Goal: Task Accomplishment & Management: Use online tool/utility

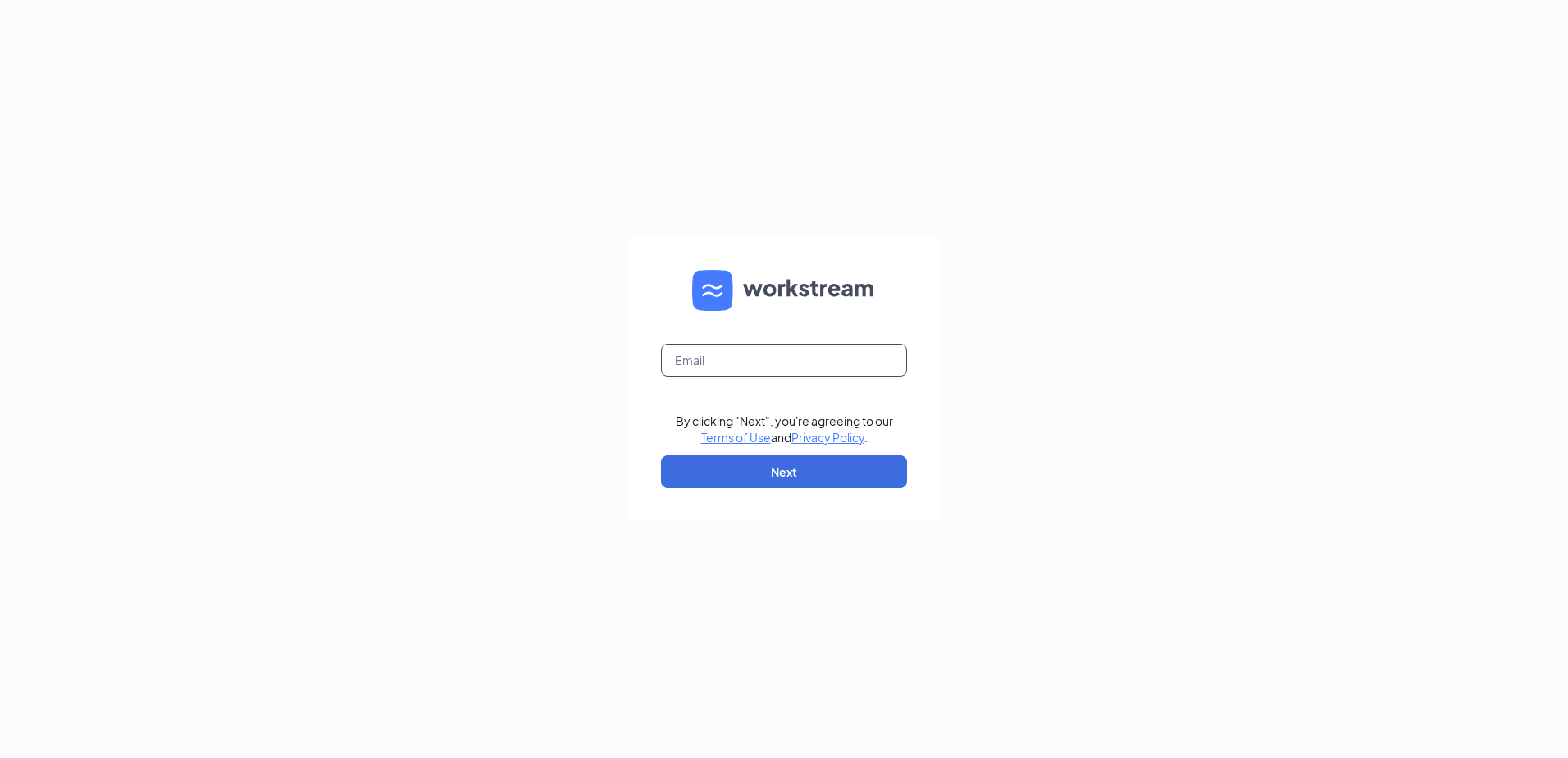
click at [825, 357] on input "text" at bounding box center [783, 360] width 246 height 33
click at [775, 368] on input "text" at bounding box center [783, 360] width 246 height 33
type input "[PERSON_NAME][EMAIL_ADDRESS][PERSON_NAME][DOMAIN_NAME]"
click at [771, 459] on button "Next" at bounding box center [783, 472] width 246 height 33
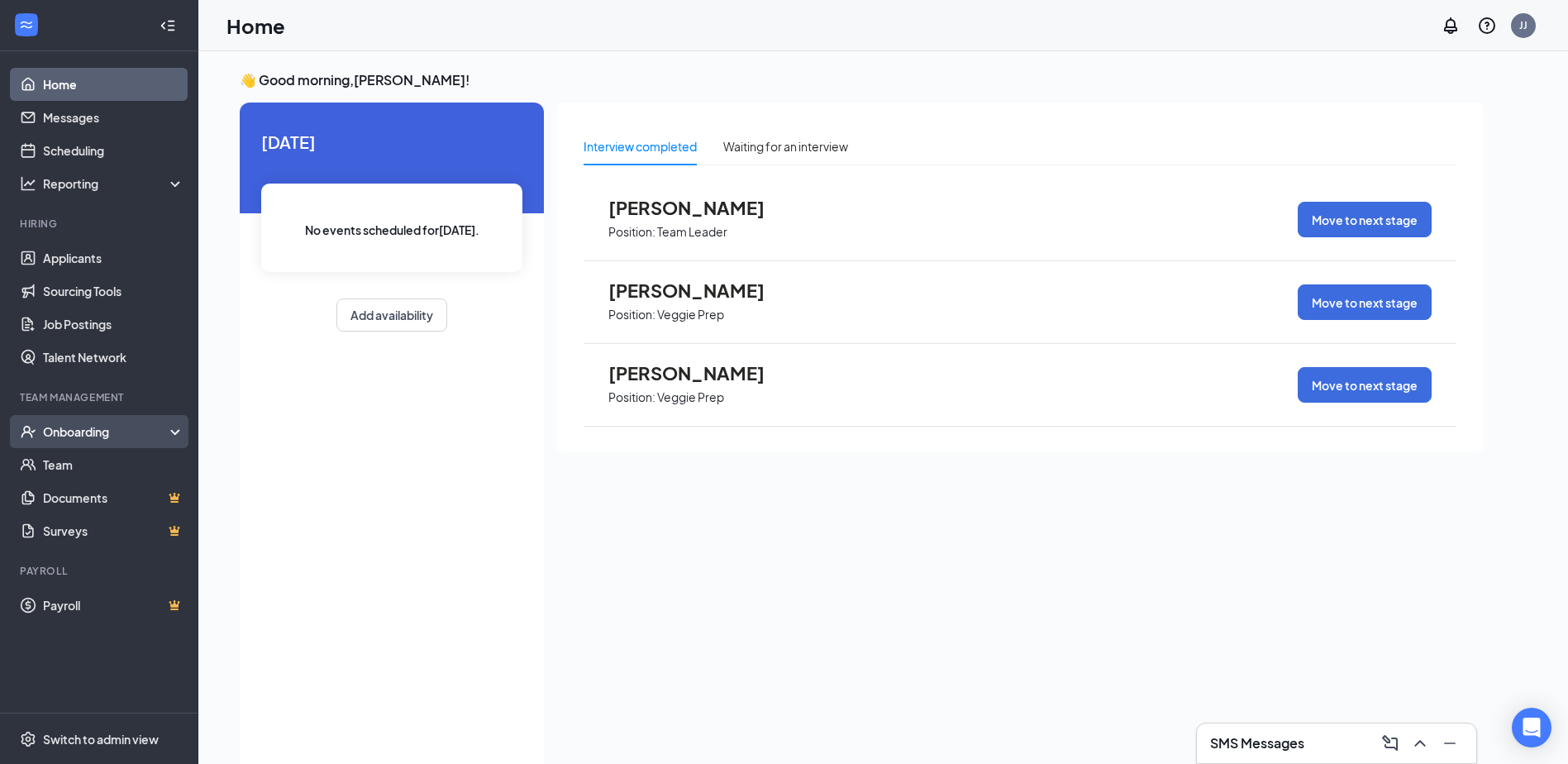
click at [84, 426] on div "Onboarding" at bounding box center [106, 432] width 127 height 17
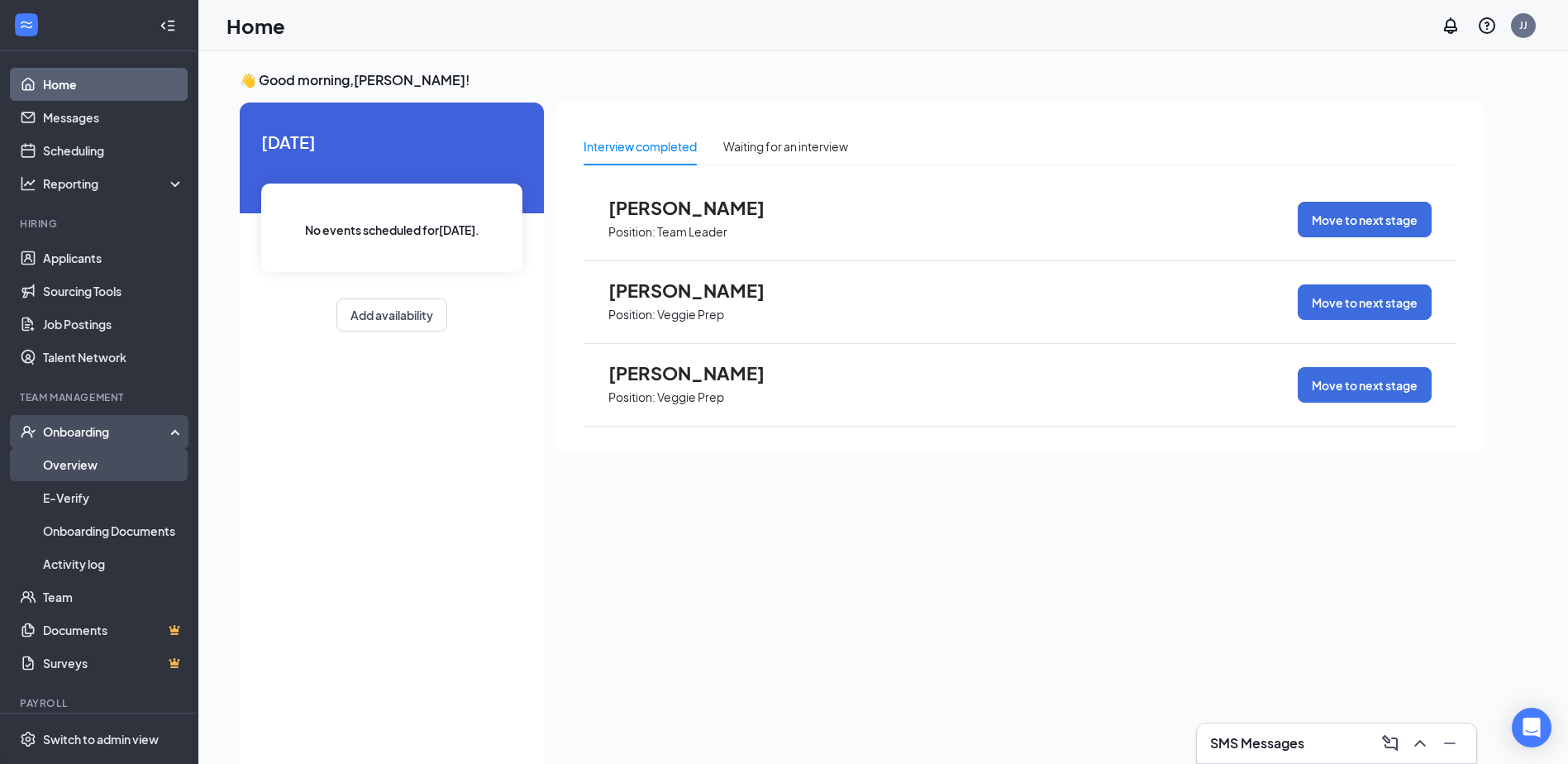
click at [96, 470] on link "Overview" at bounding box center [113, 465] width 141 height 33
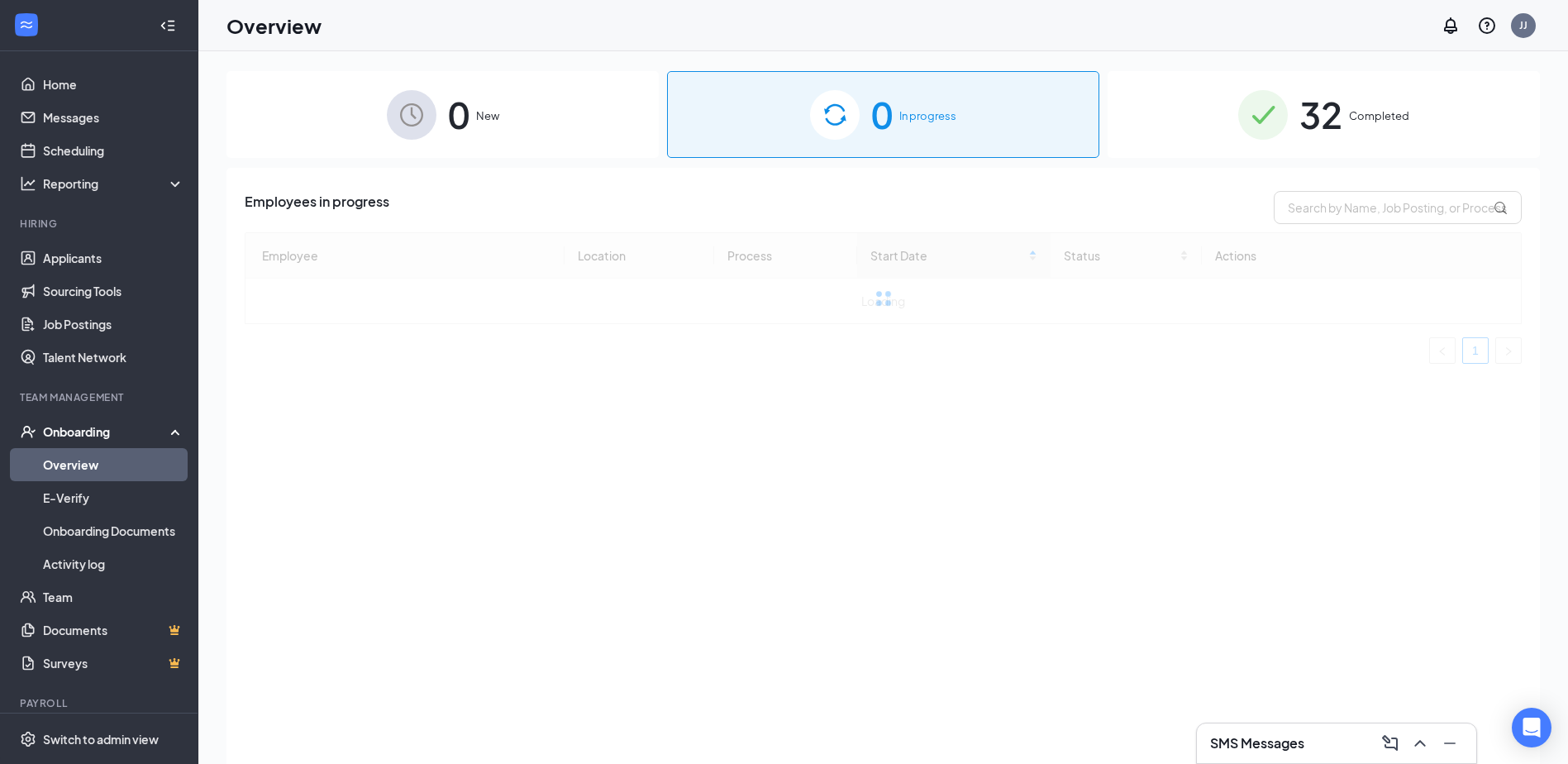
click at [1453, 130] on div "32 Completed" at bounding box center [1324, 115] width 432 height 87
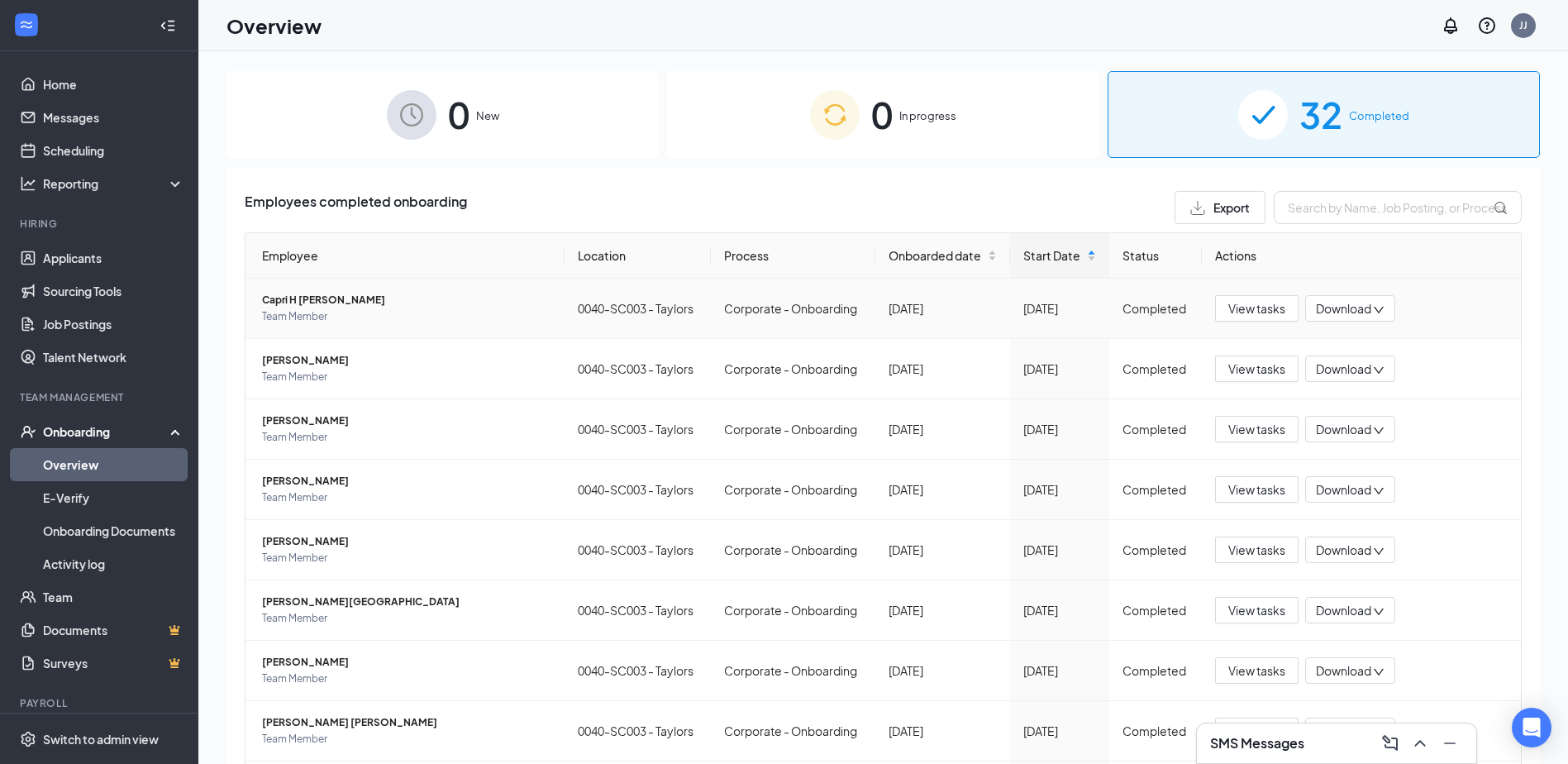
click at [322, 304] on span "Capri H Bissette" at bounding box center [407, 300] width 289 height 17
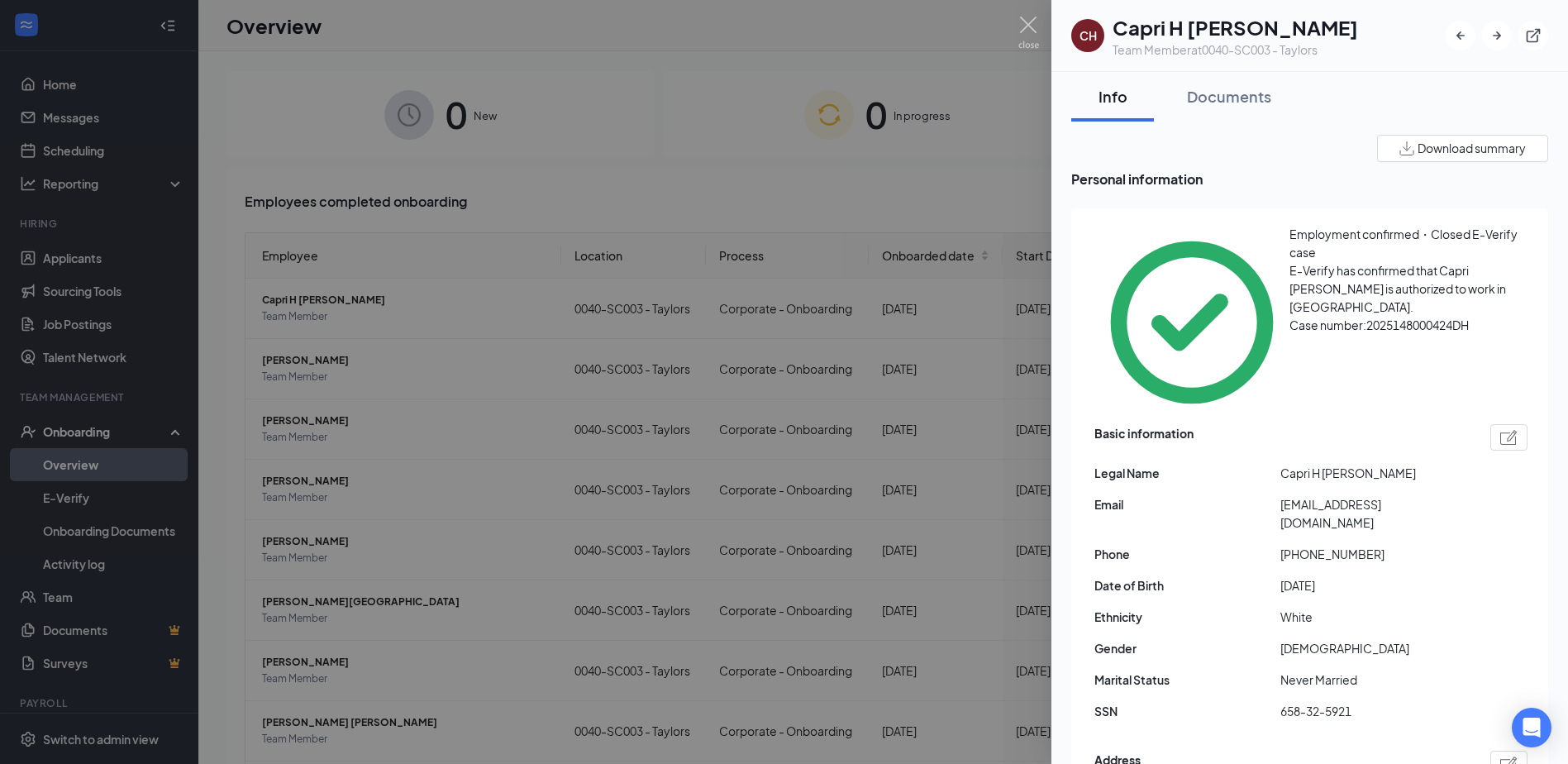
click at [660, 226] on div at bounding box center [784, 382] width 1568 height 764
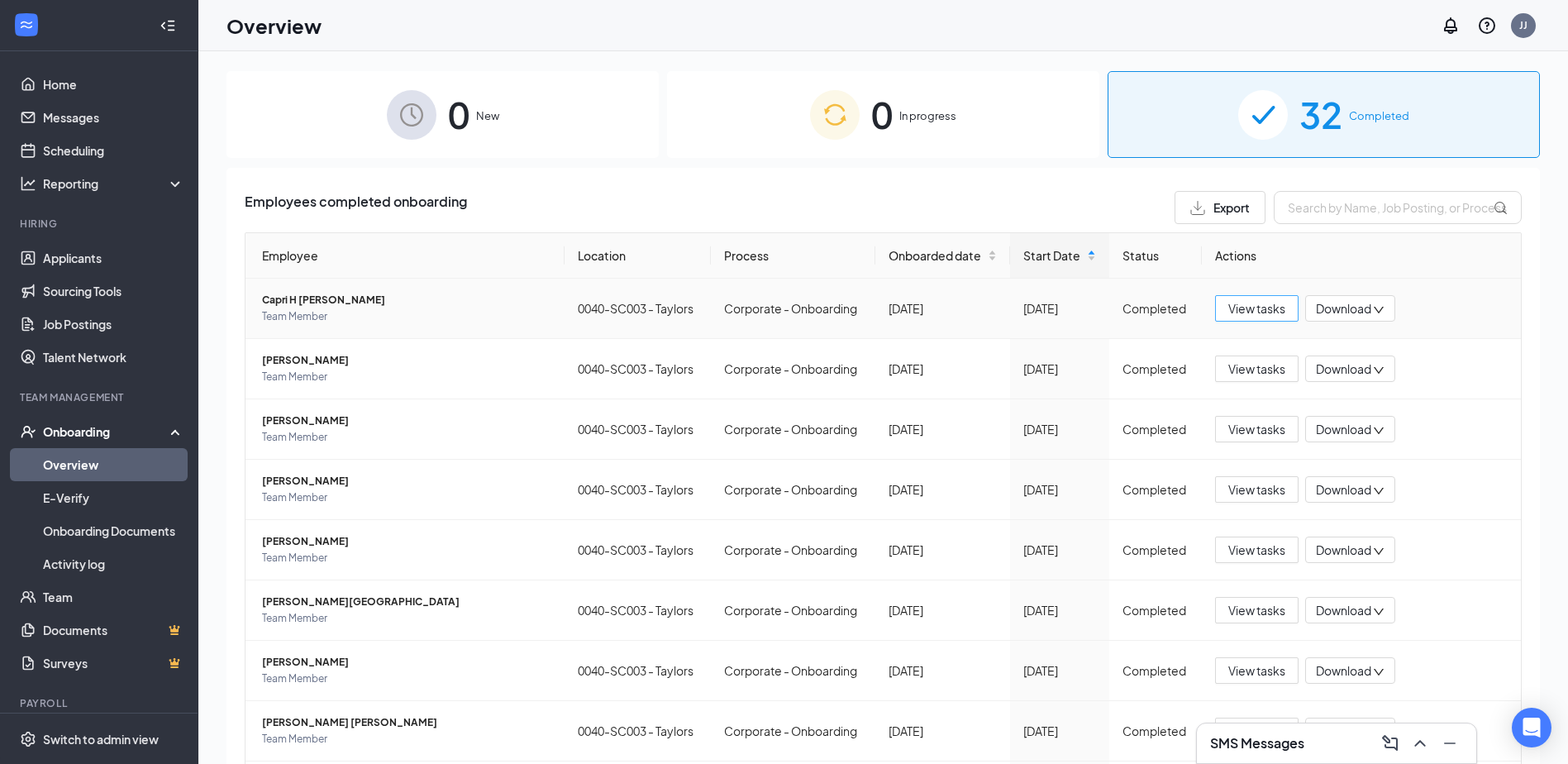
click at [1270, 315] on span "View tasks" at bounding box center [1257, 308] width 57 height 18
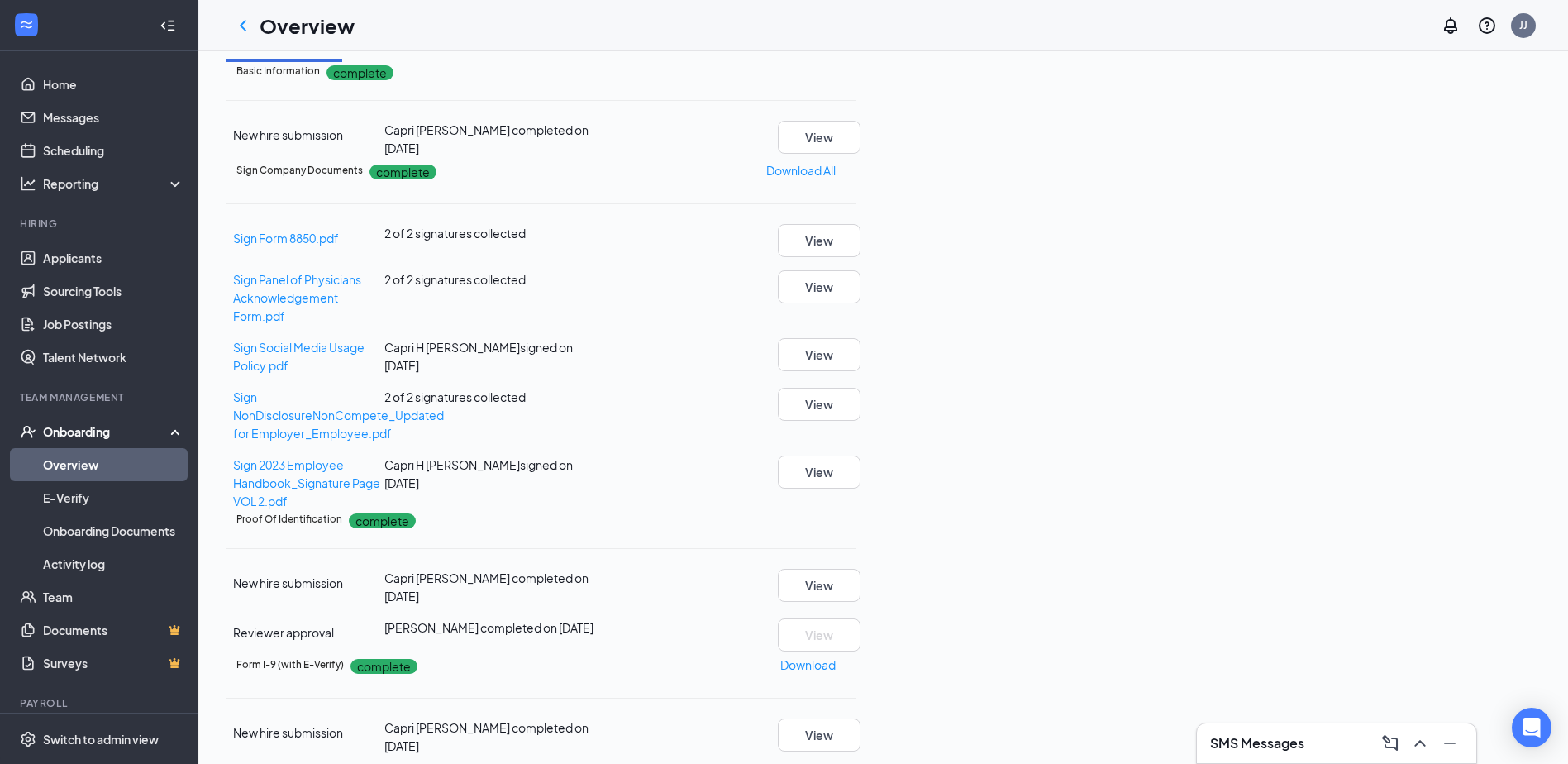
scroll to position [414, 0]
click at [860, 569] on button "View" at bounding box center [819, 585] width 83 height 33
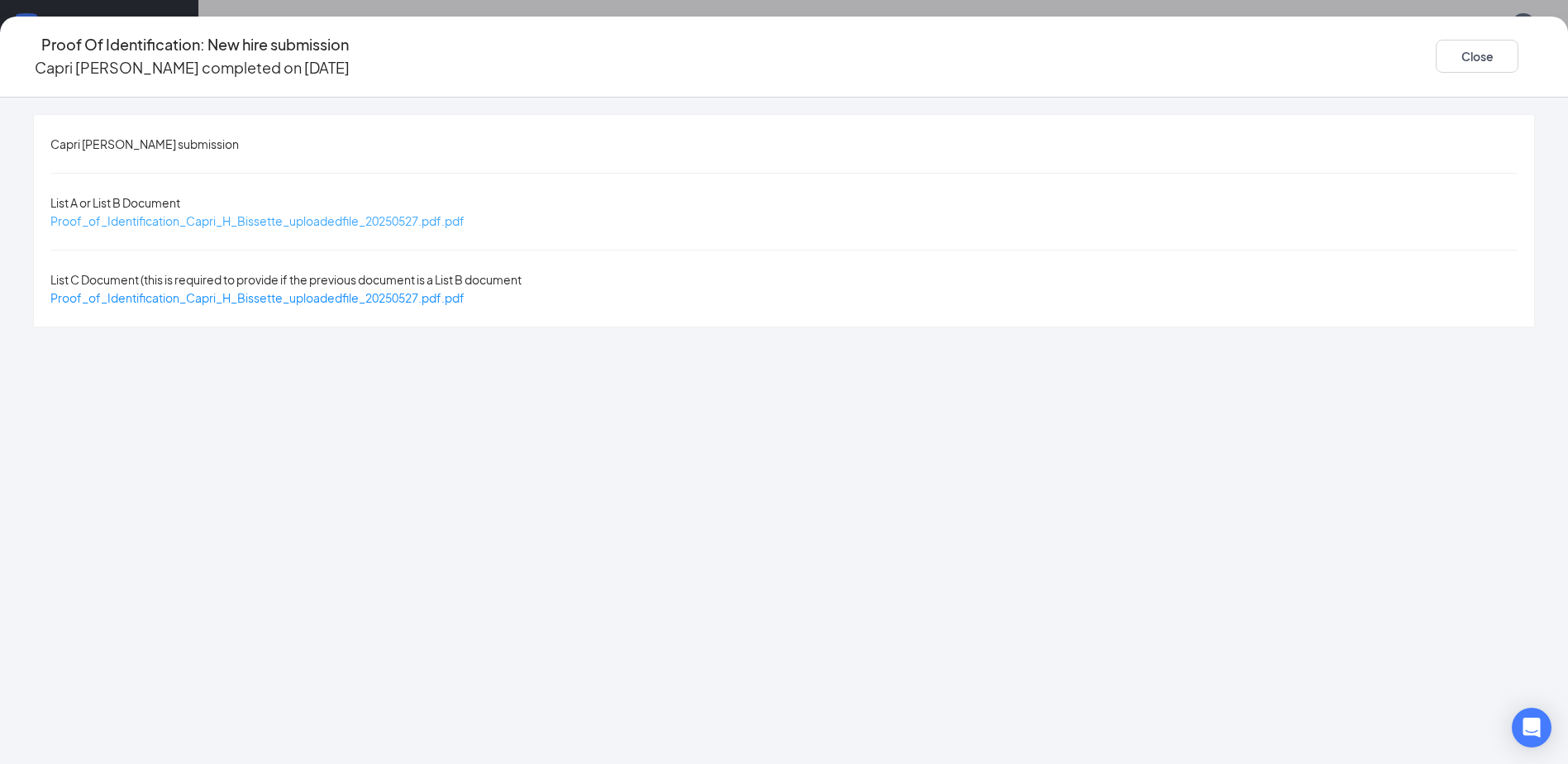
click at [454, 213] on span "Proof_of_Identification_Capri_H_Bissette_uploadedfile_20250527.pdf.pdf" at bounding box center [257, 220] width 415 height 15
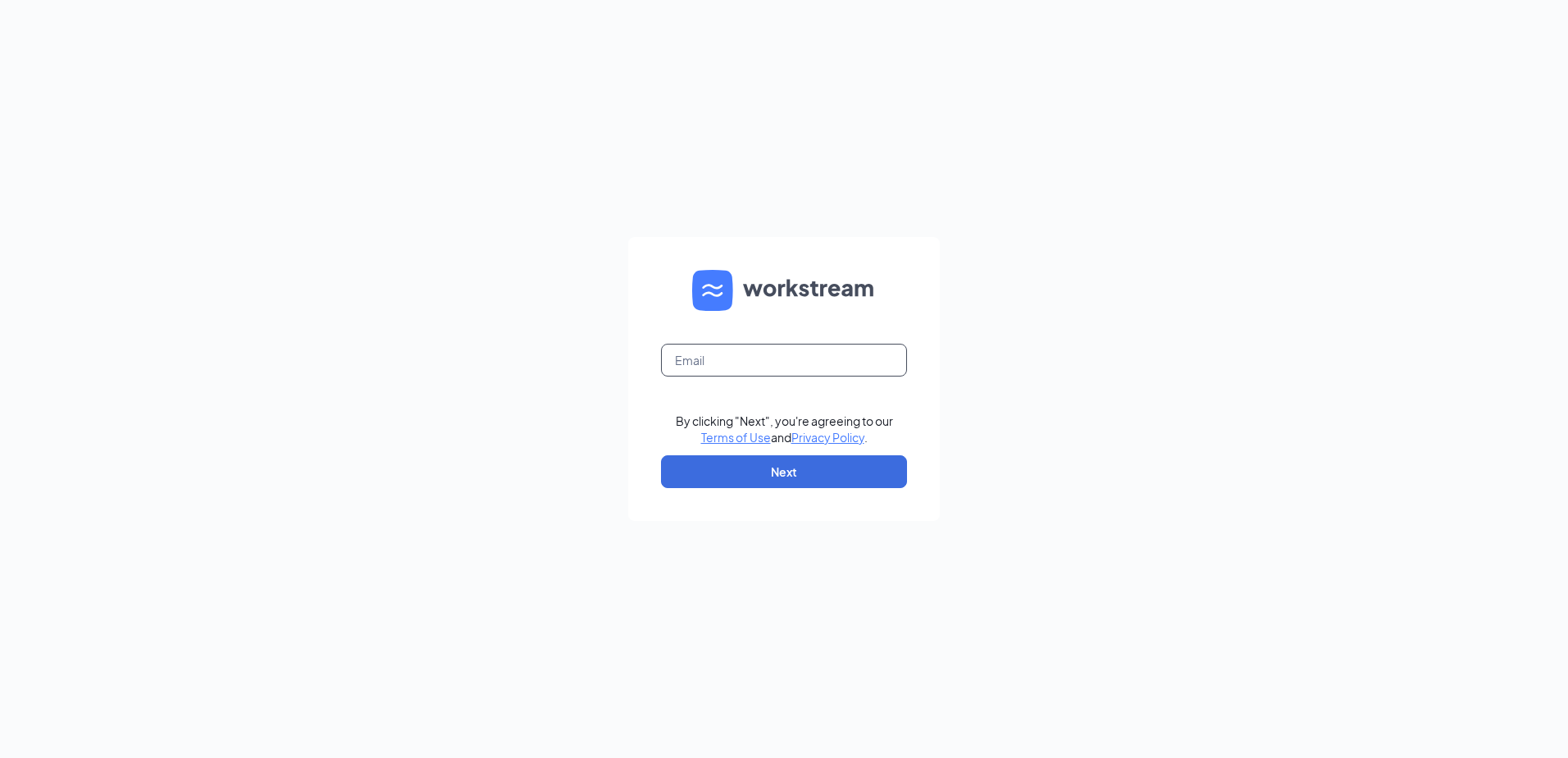
click at [768, 368] on input "text" at bounding box center [783, 360] width 246 height 33
type input "justin.jordan@surcheros.com"
click at [766, 464] on button "Next" at bounding box center [783, 472] width 246 height 33
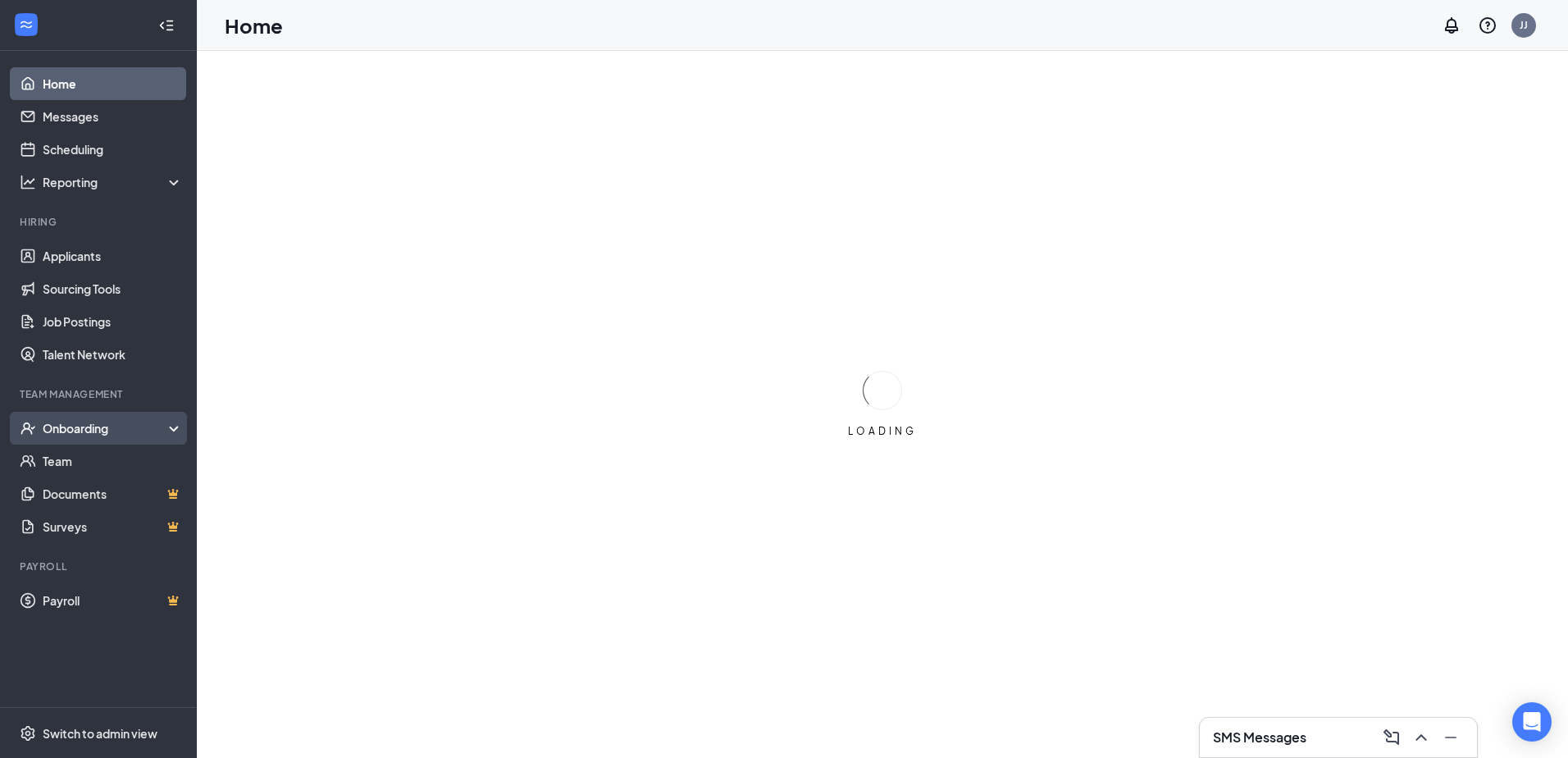
click at [102, 427] on div "Onboarding" at bounding box center [105, 428] width 126 height 17
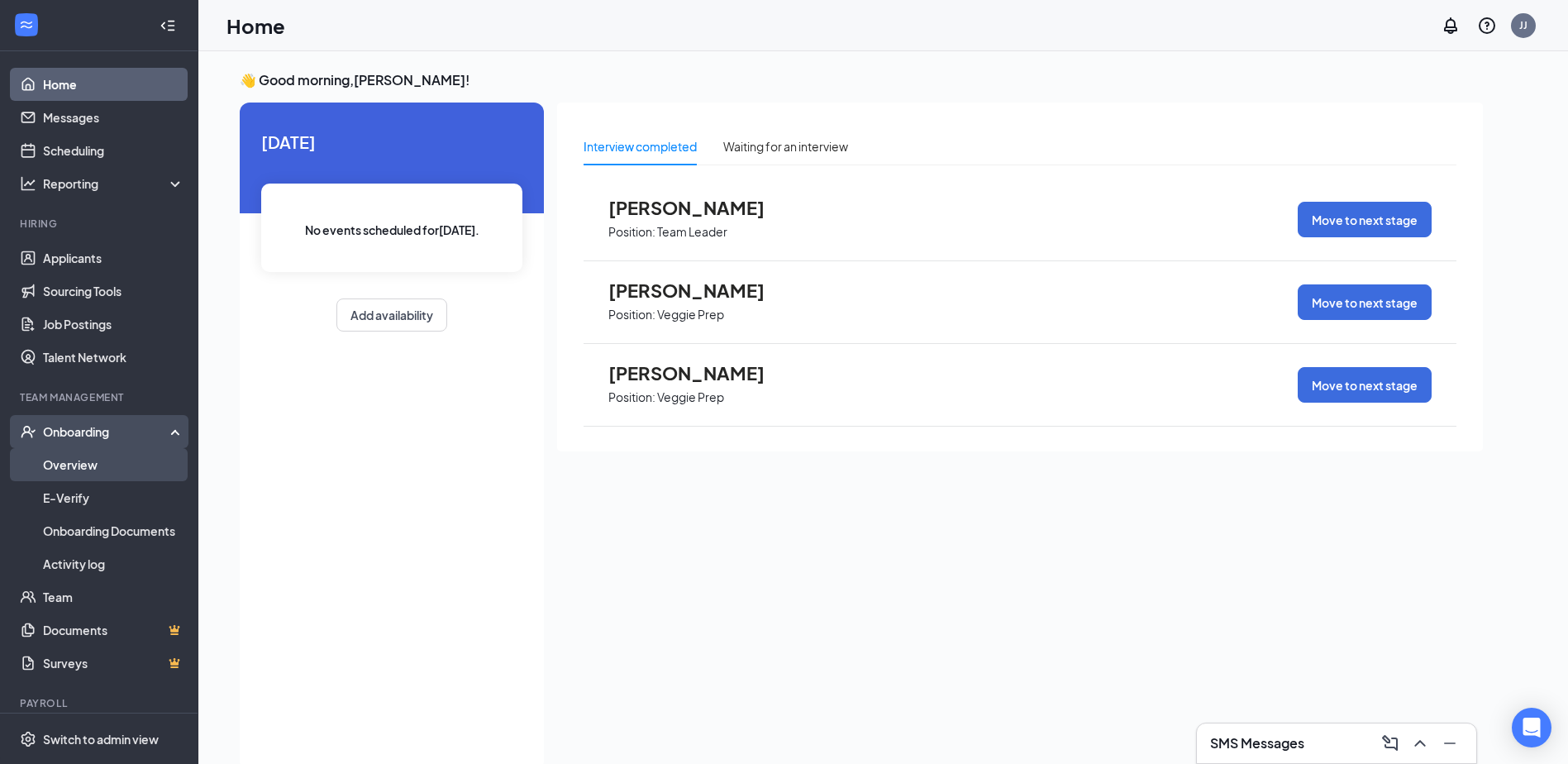
click at [77, 459] on link "Overview" at bounding box center [113, 465] width 141 height 33
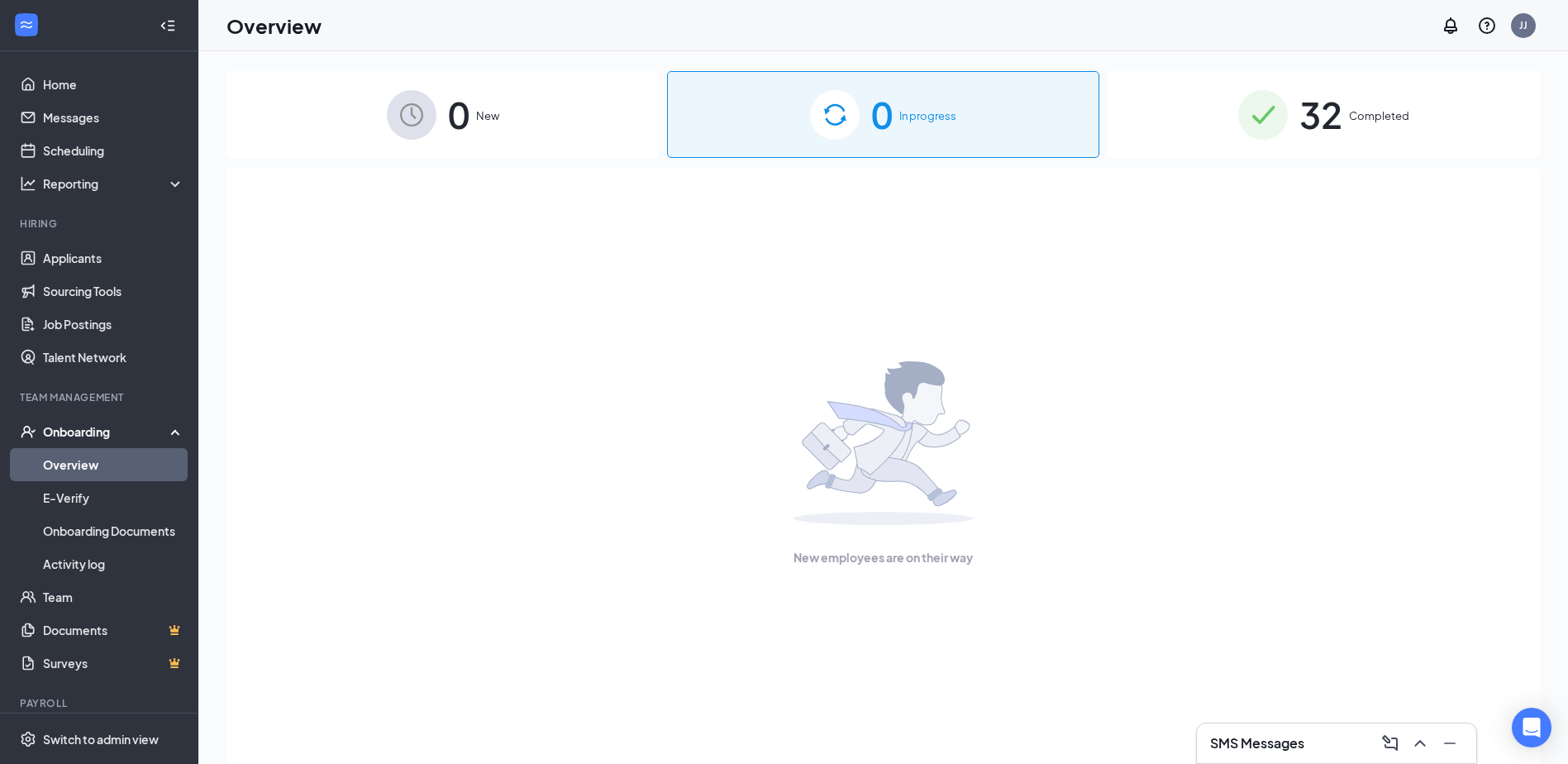
click at [1319, 112] on span "32" at bounding box center [1321, 115] width 43 height 57
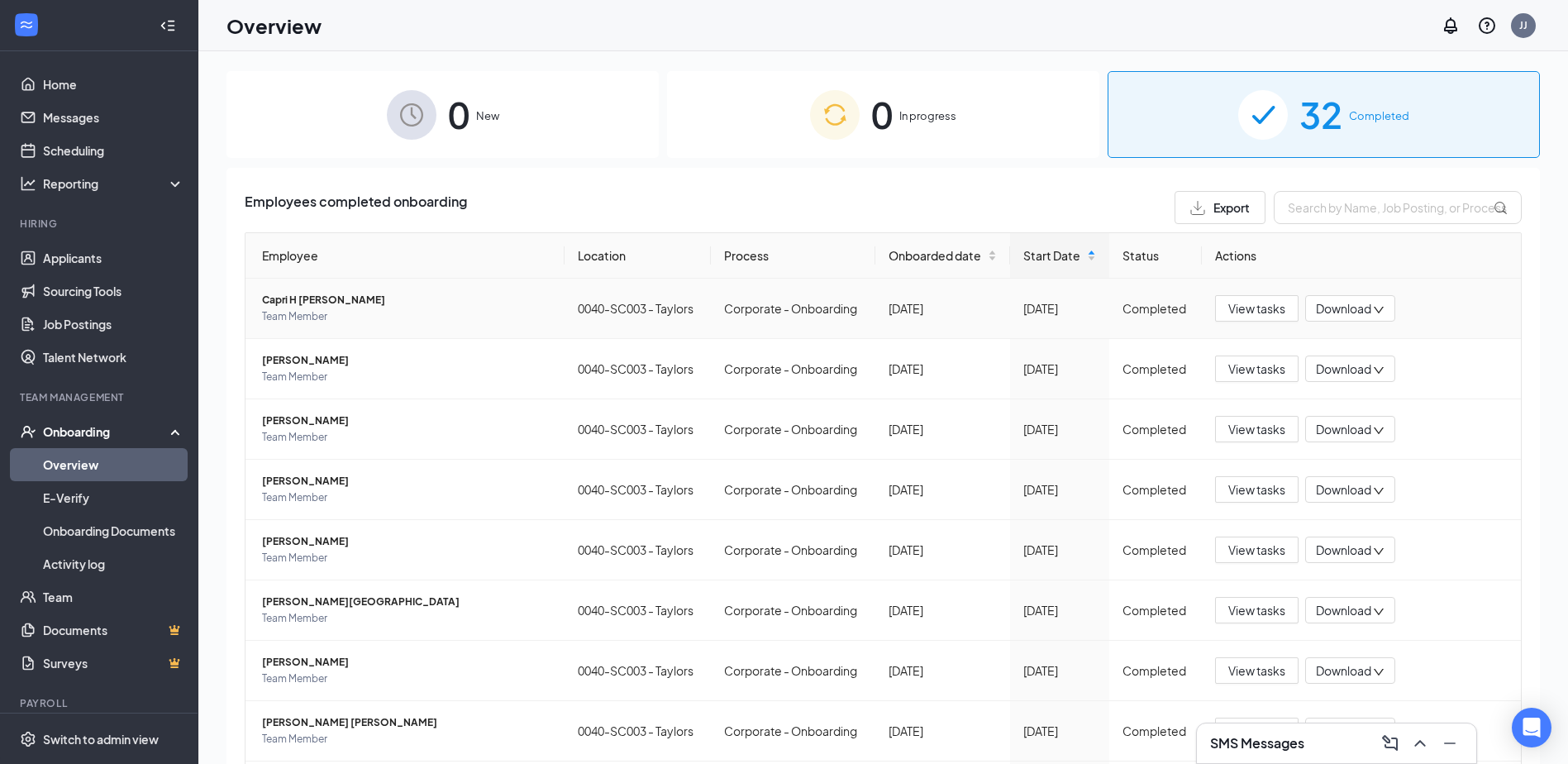
click at [308, 298] on span "Capri H Bissette" at bounding box center [407, 300] width 289 height 17
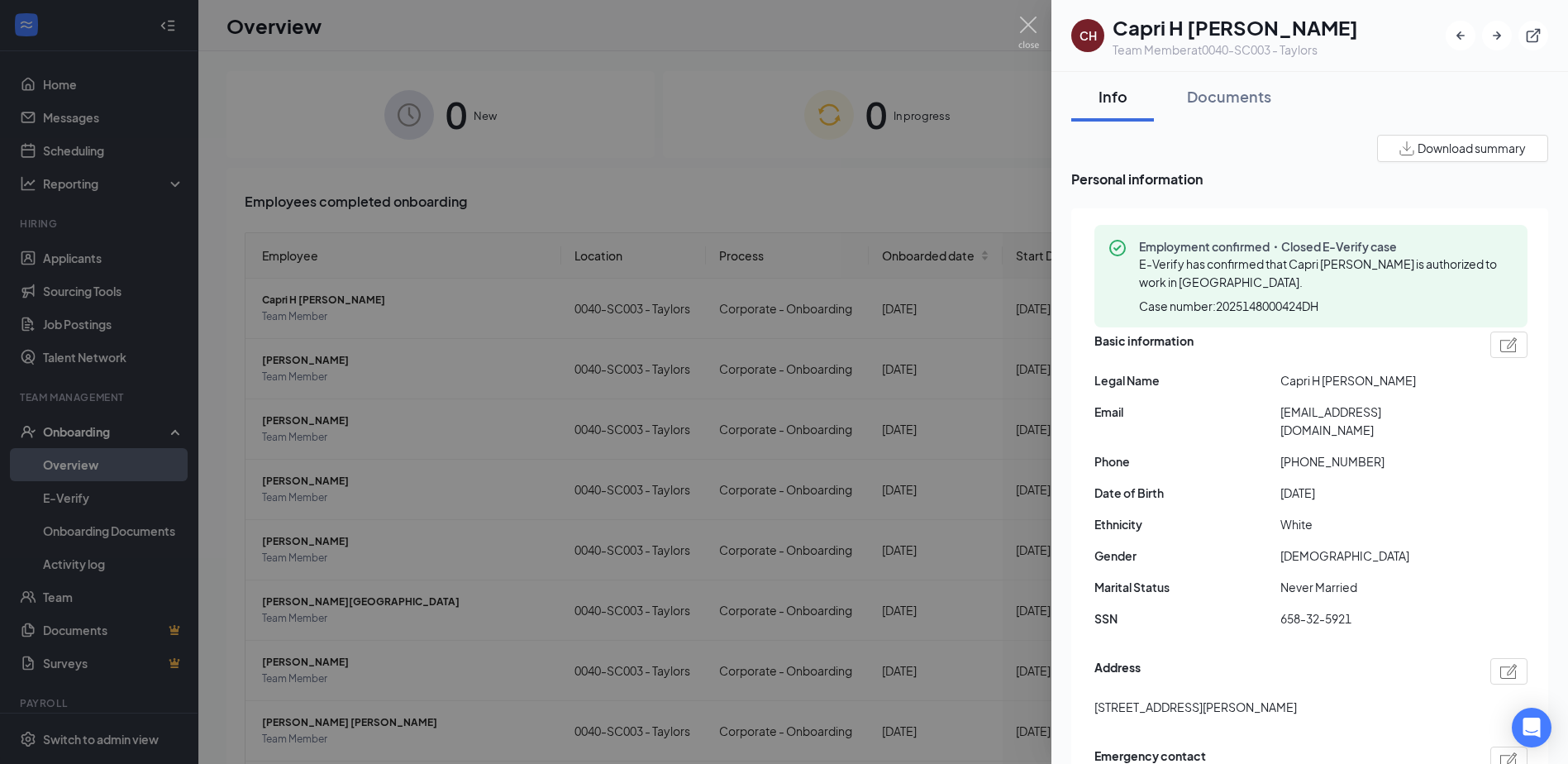
click at [721, 159] on div at bounding box center [784, 382] width 1568 height 764
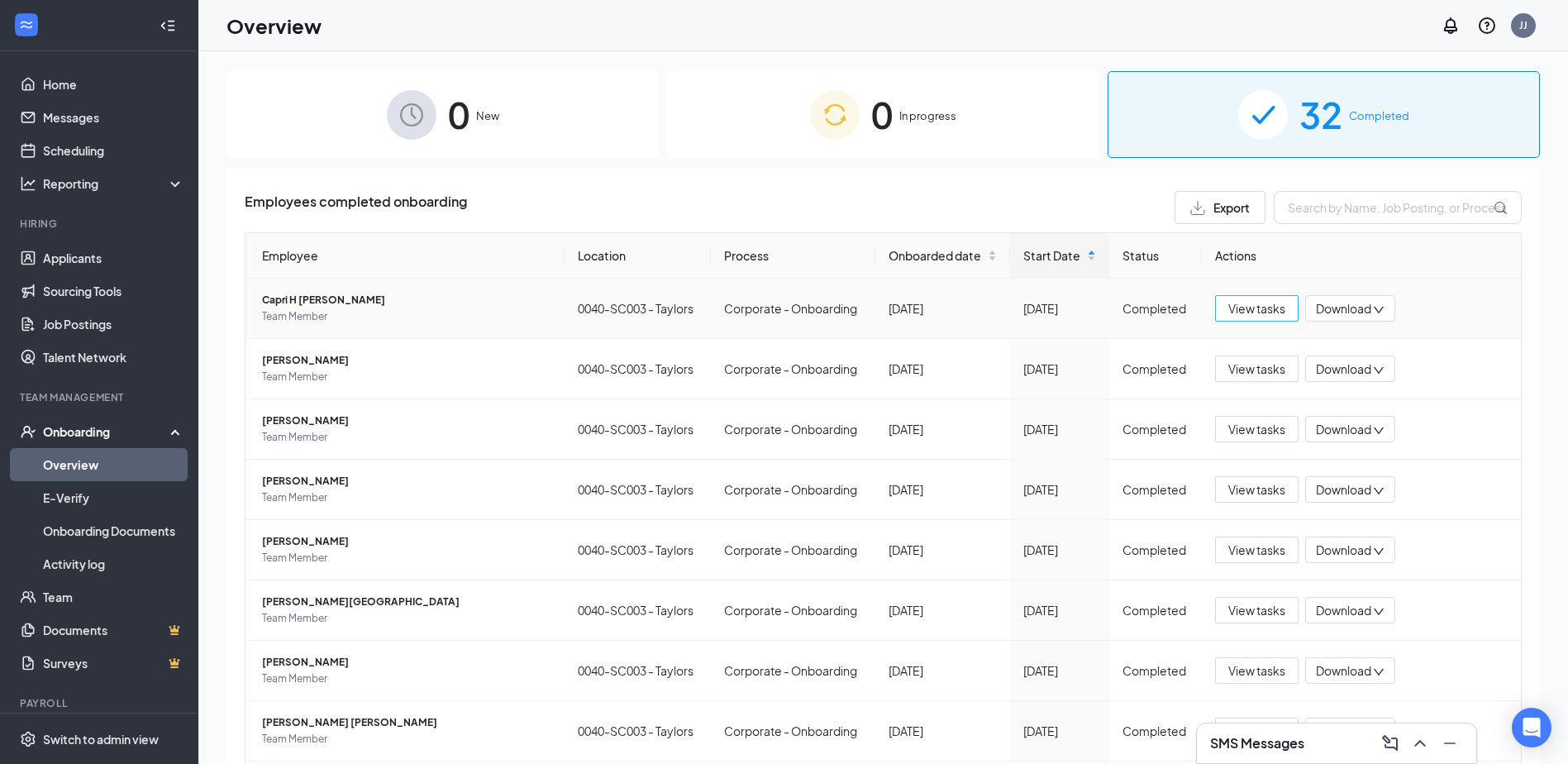
click at [1218, 306] on button "View tasks" at bounding box center [1257, 308] width 83 height 27
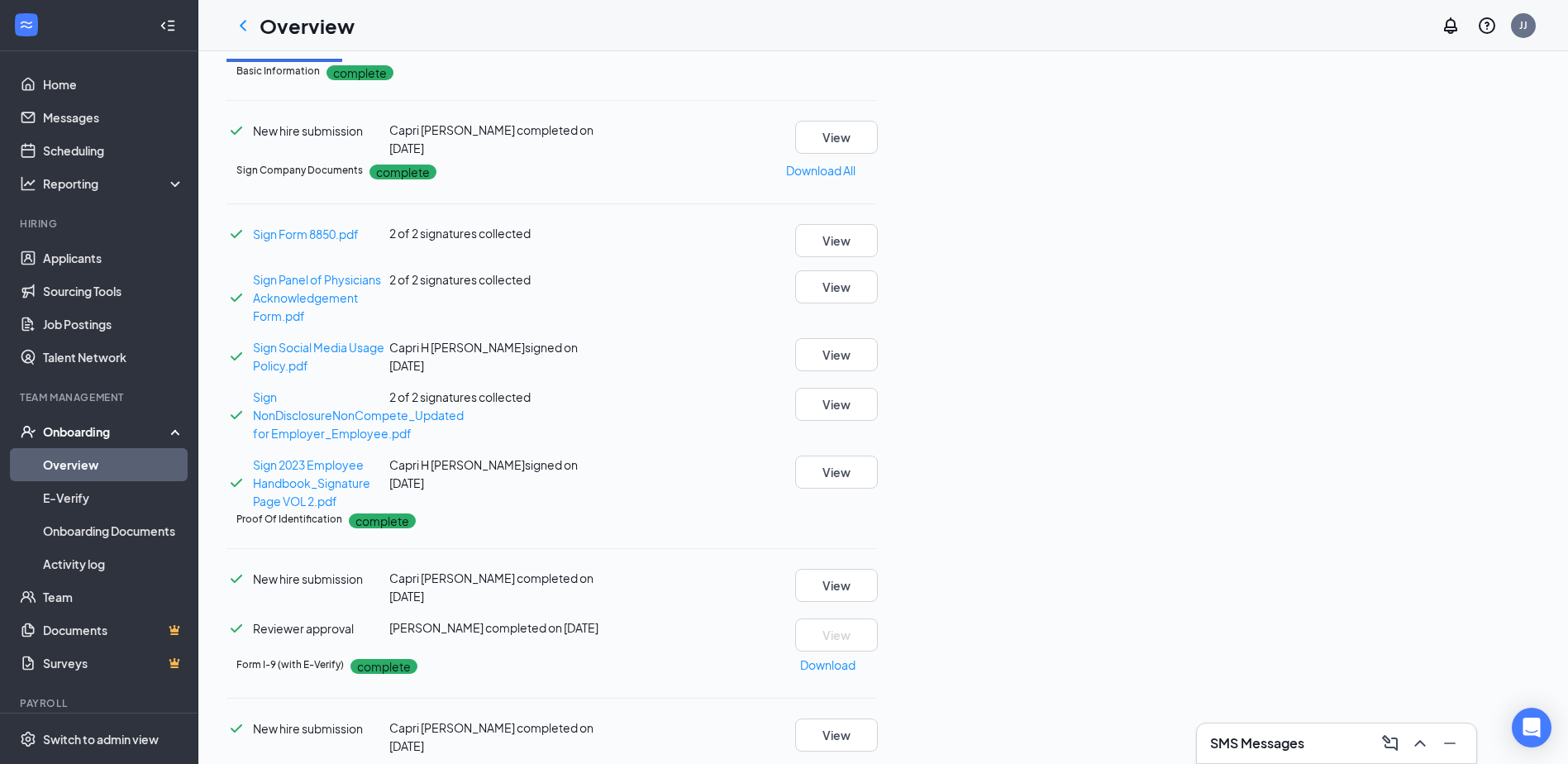
scroll to position [330, 0]
click at [878, 569] on button "View" at bounding box center [836, 585] width 83 height 33
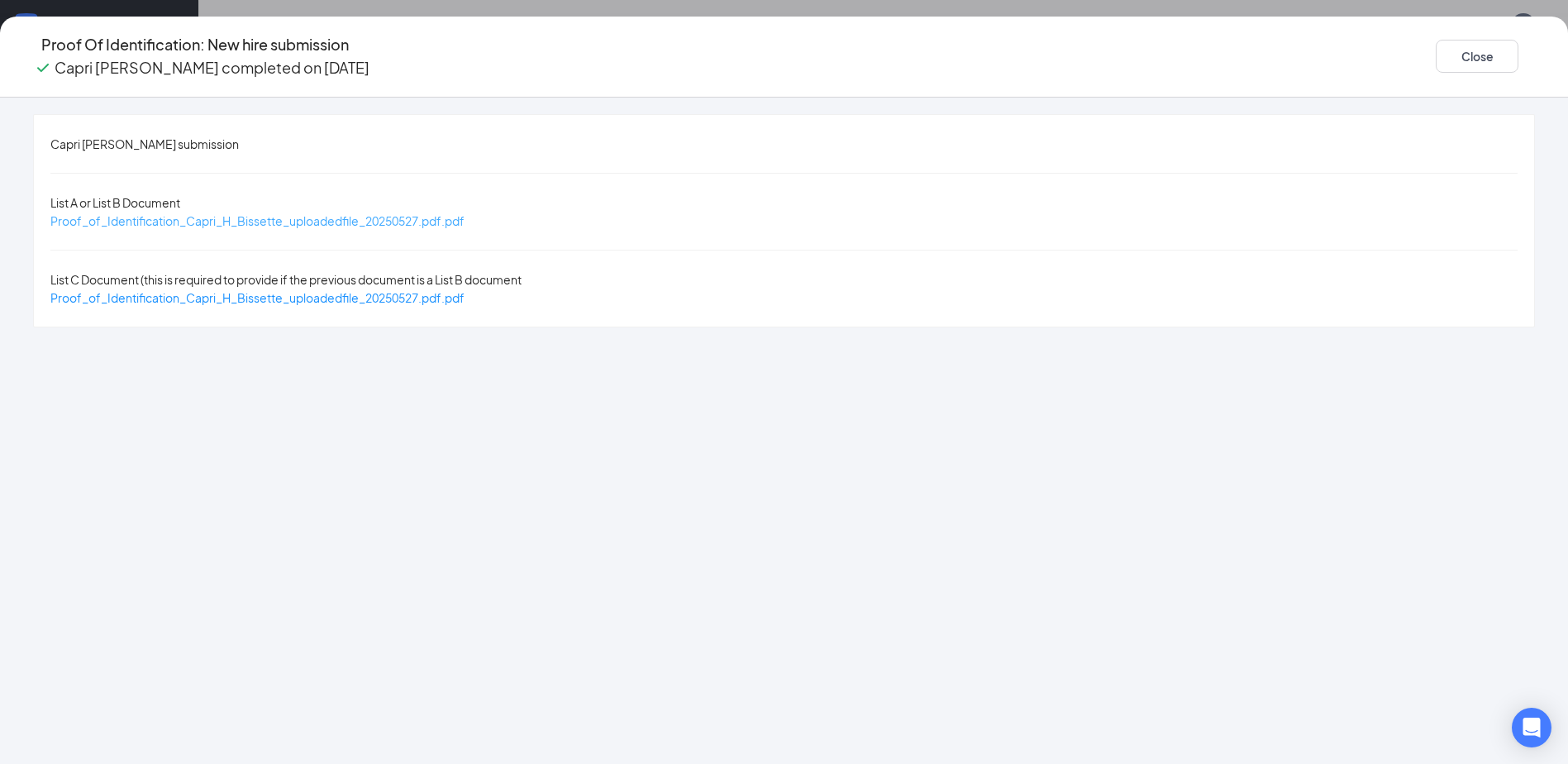
click at [400, 213] on span "Proof_of_Identification_Capri_H_Bissette_uploadedfile_20250527.pdf.pdf" at bounding box center [257, 220] width 415 height 15
